Goal: Information Seeking & Learning: Find contact information

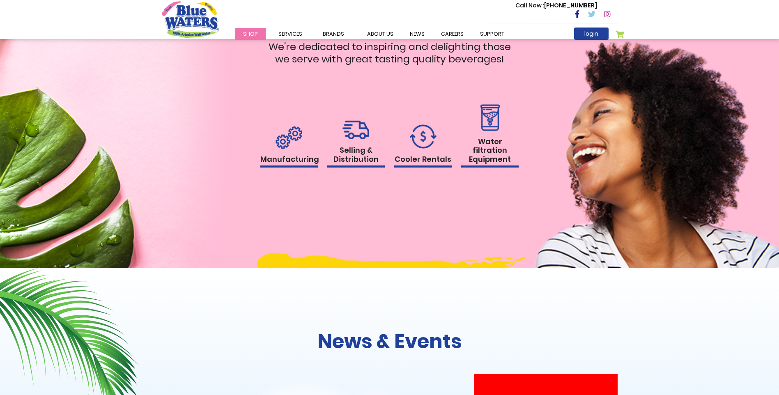
scroll to position [822, 0]
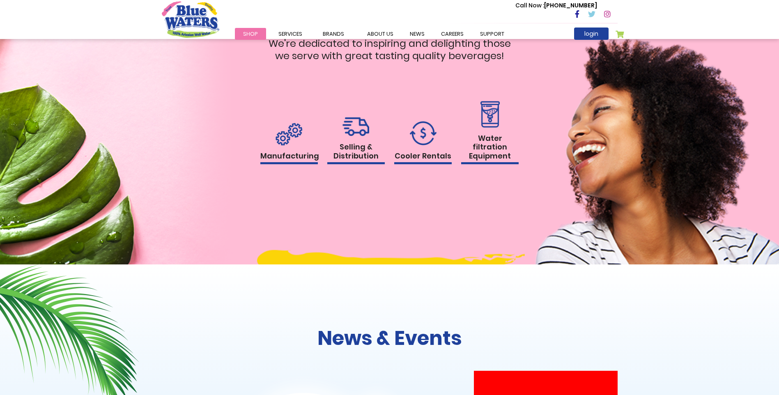
click at [357, 158] on h1 "Selling & Distribution" at bounding box center [356, 154] width 58 height 22
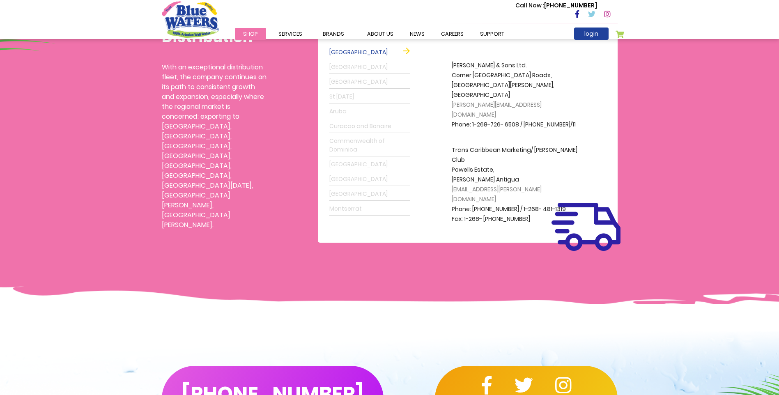
scroll to position [137, 0]
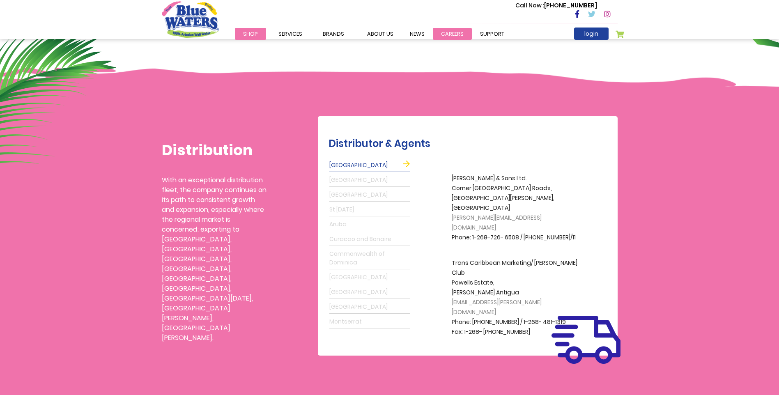
click at [448, 33] on link "careers" at bounding box center [452, 34] width 39 height 12
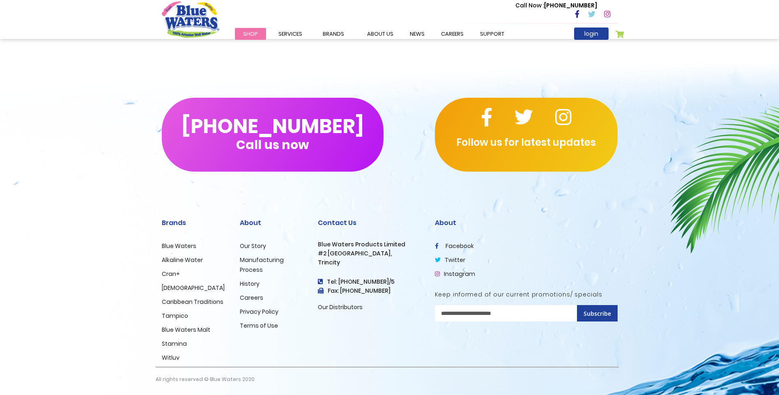
scroll to position [742, 0]
click at [336, 306] on link "Our Distributors" at bounding box center [340, 307] width 45 height 8
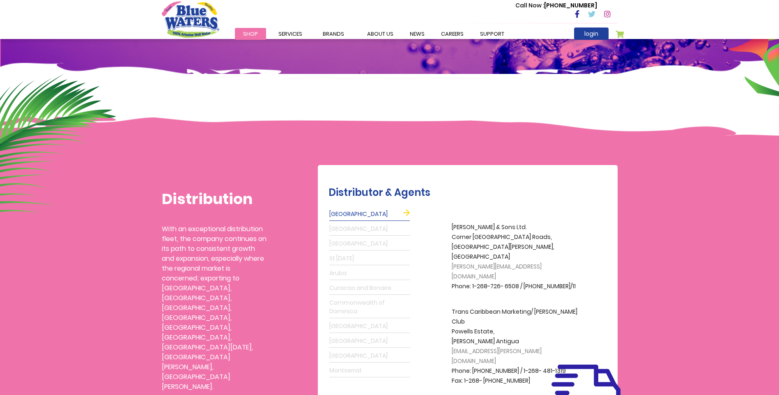
scroll to position [164, 0]
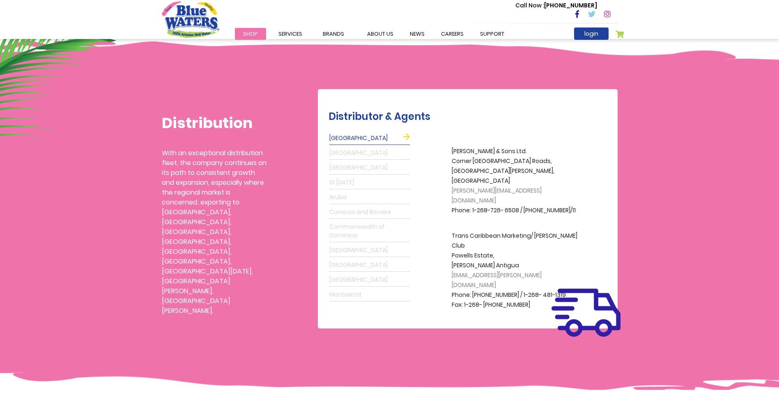
click at [407, 137] on link "[GEOGRAPHIC_DATA]" at bounding box center [369, 138] width 81 height 13
click at [363, 137] on link "[GEOGRAPHIC_DATA]" at bounding box center [369, 138] width 81 height 13
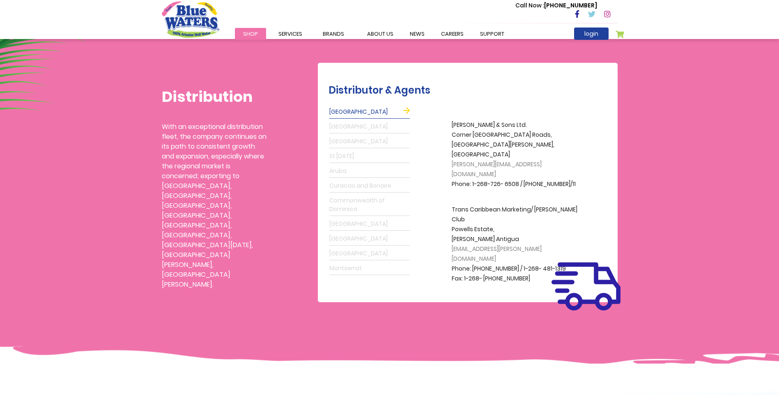
scroll to position [205, 0]
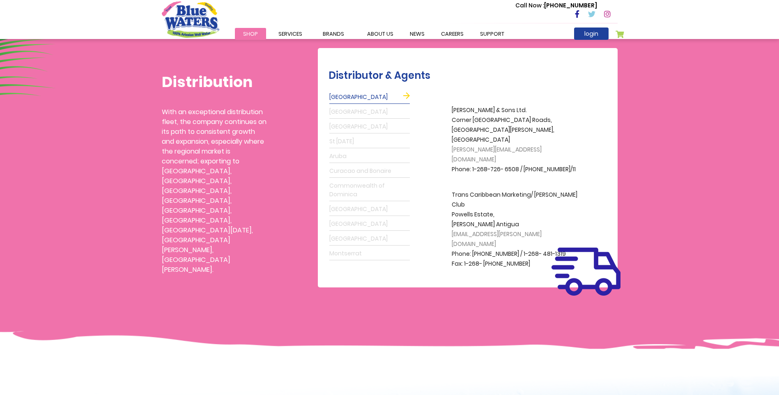
click at [359, 213] on link "[GEOGRAPHIC_DATA]" at bounding box center [369, 209] width 81 height 13
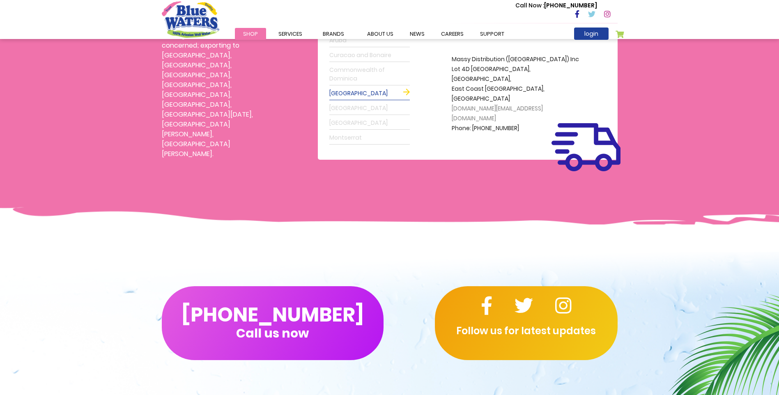
scroll to position [329, 0]
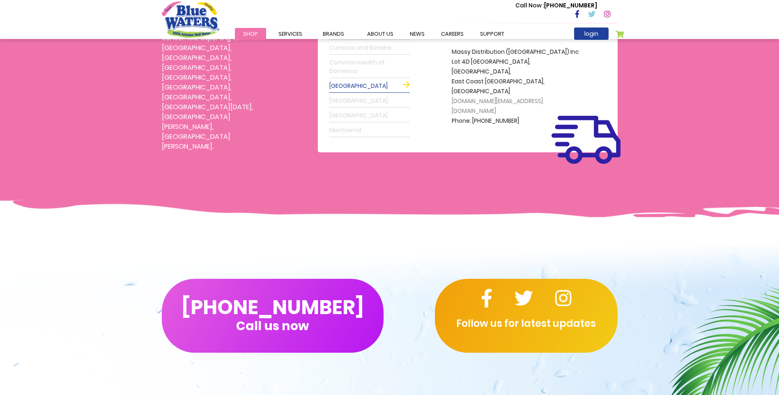
click at [365, 131] on link "Montserrat" at bounding box center [369, 130] width 81 height 13
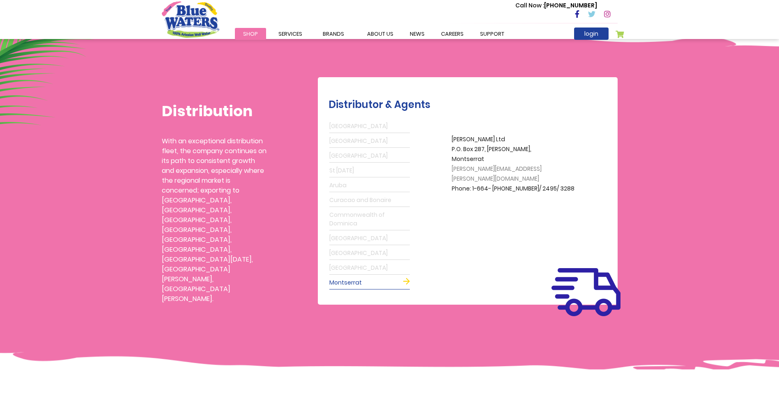
scroll to position [123, 0]
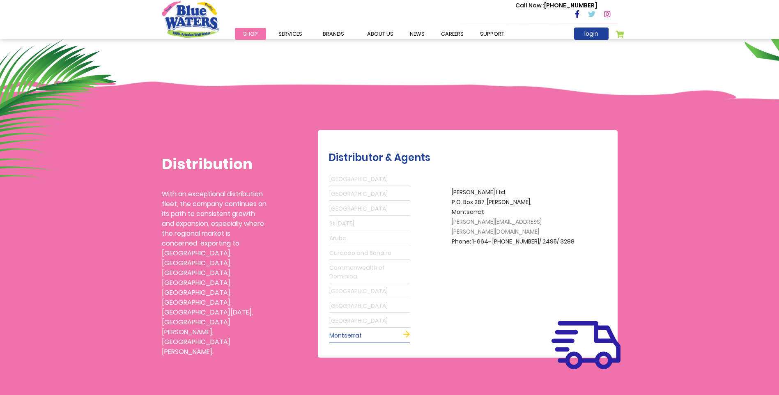
click at [348, 209] on link "Barbados" at bounding box center [369, 209] width 81 height 13
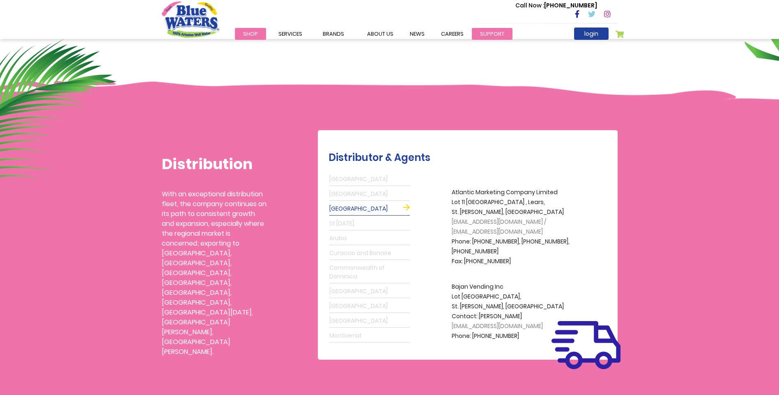
click at [481, 39] on link "support" at bounding box center [492, 34] width 41 height 12
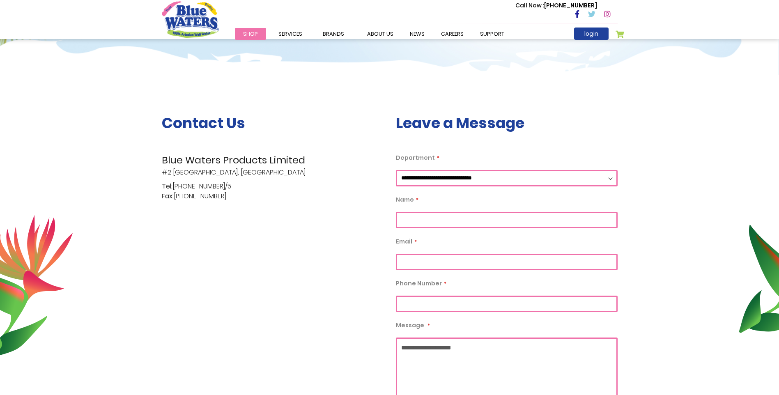
scroll to position [164, 0]
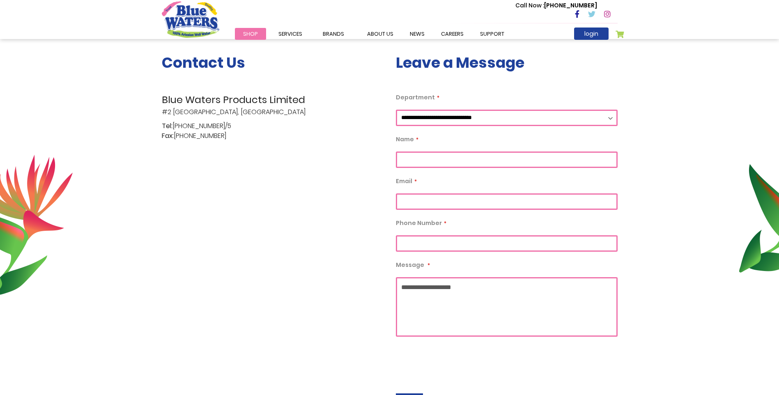
click at [442, 117] on select "**********" at bounding box center [507, 118] width 222 height 16
click at [347, 180] on div "Contact Us Blue Waters Products Limited [STREET_ADDRESS] Tel: [PHONE_NUMBER]/5 …" at bounding box center [273, 231] width 234 height 355
